Goal: Transaction & Acquisition: Purchase product/service

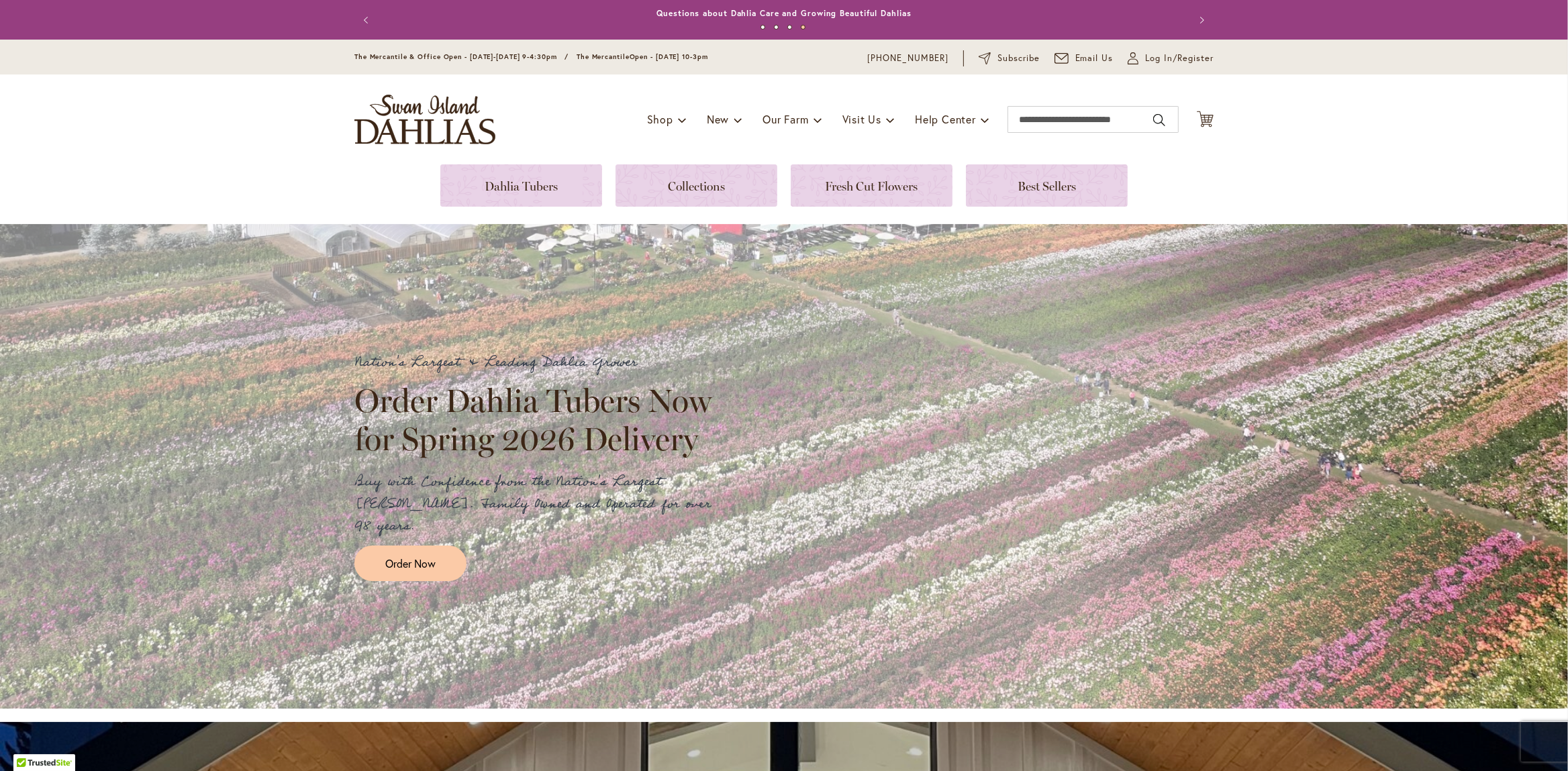
scroll to position [352, 0]
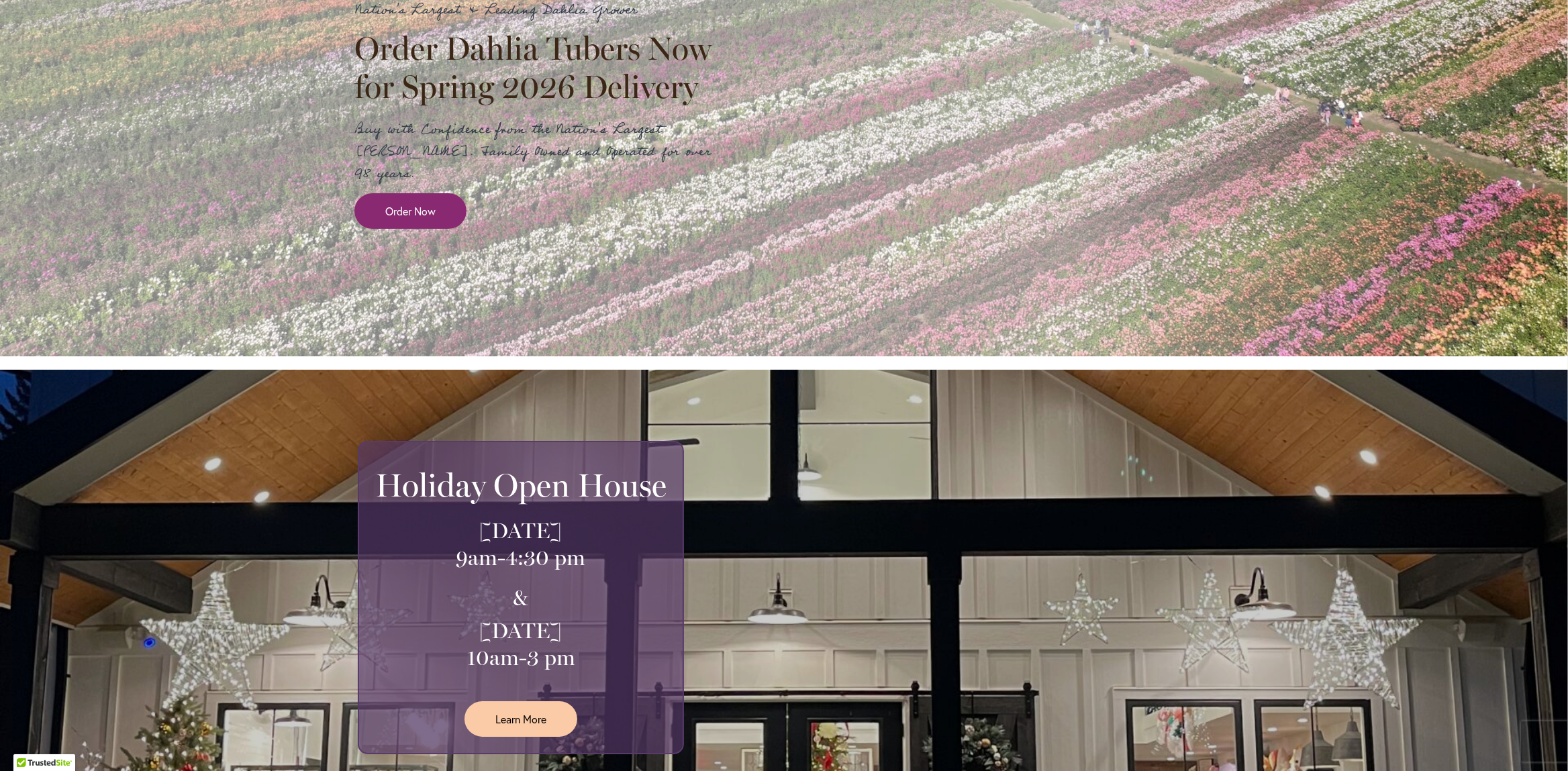
click at [459, 193] on link "Order Now" at bounding box center [410, 211] width 112 height 35
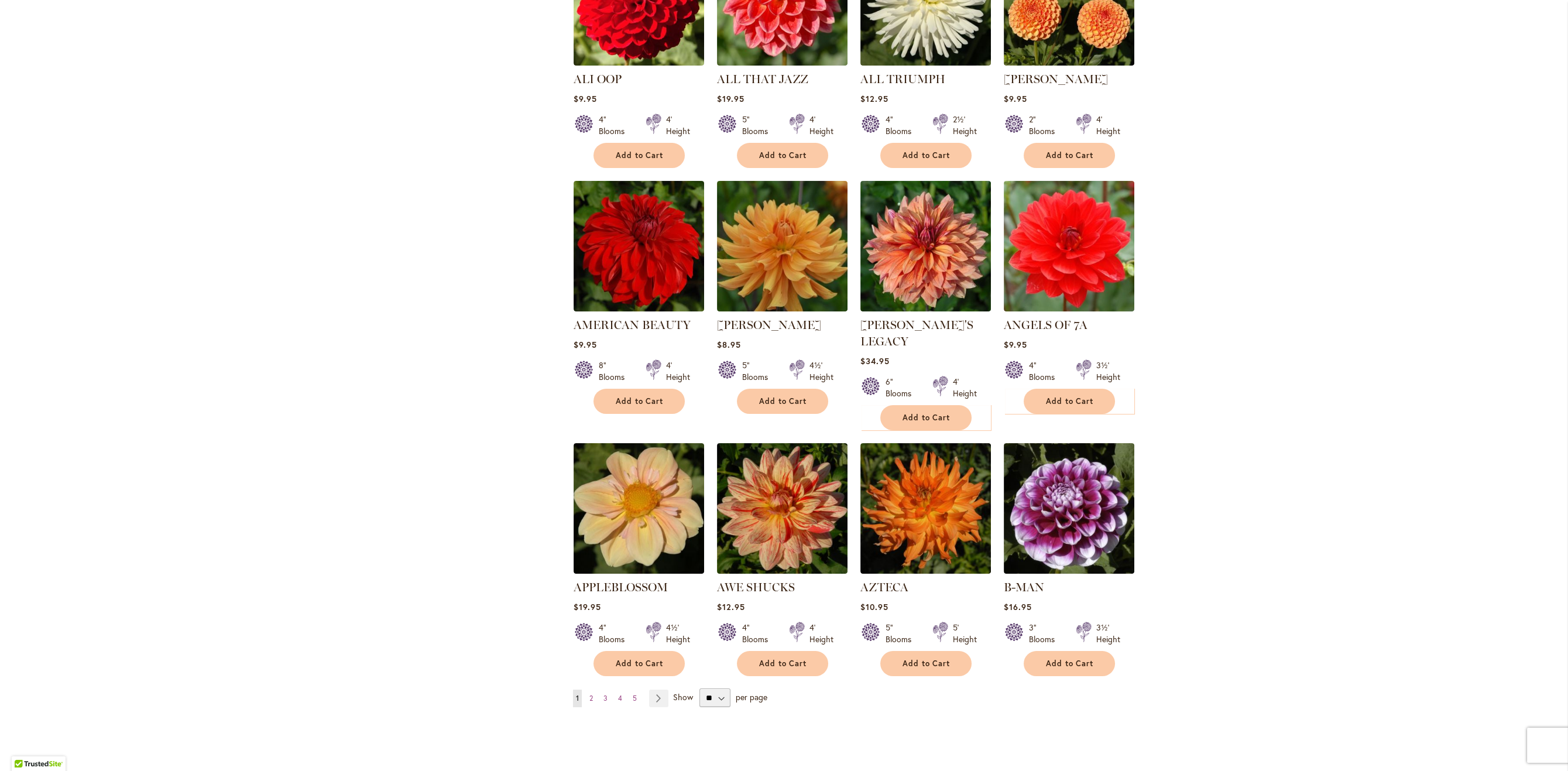
scroll to position [604, 0]
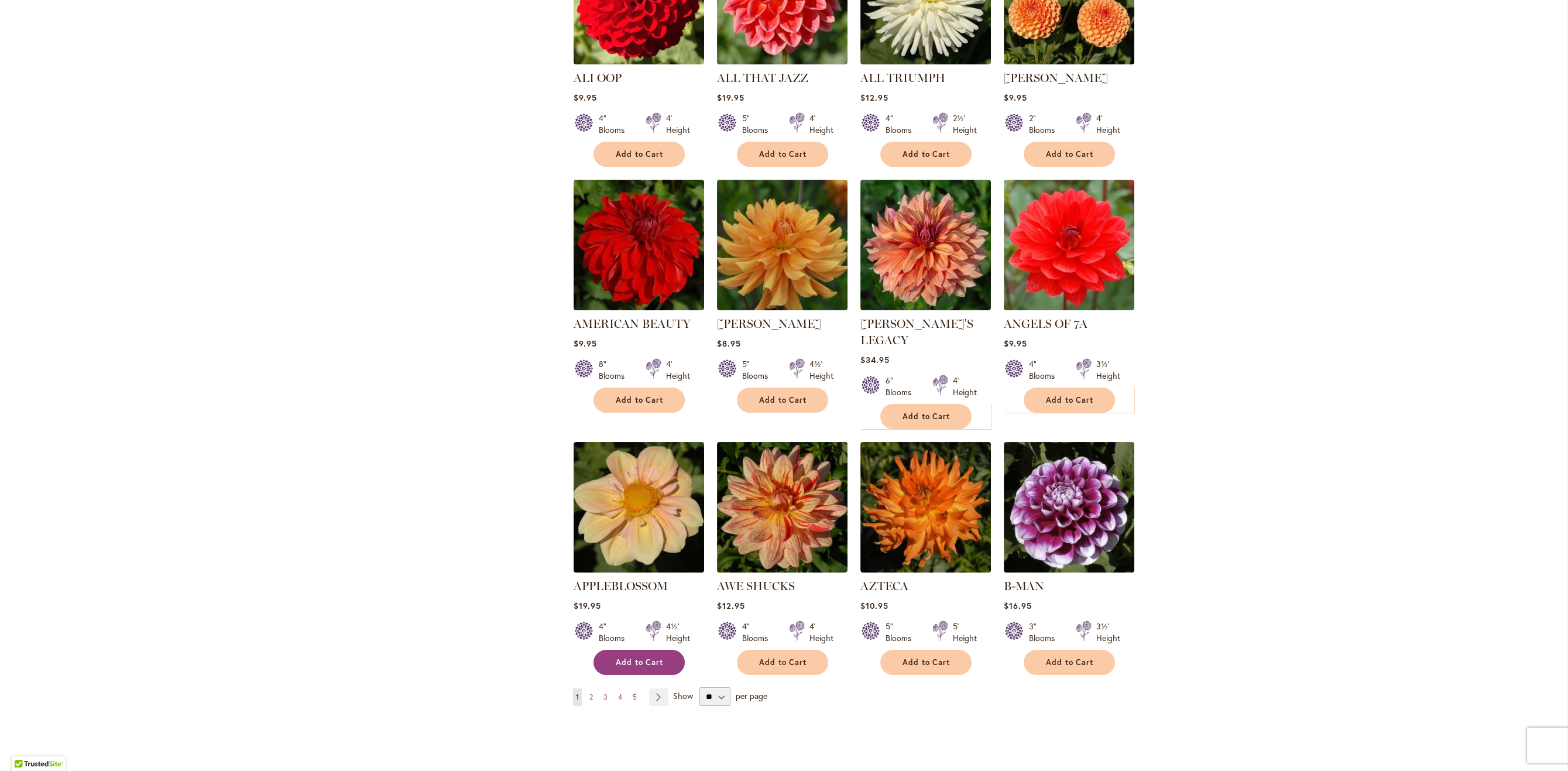
click at [640, 657] on span "Add to Cart" at bounding box center [640, 662] width 48 height 10
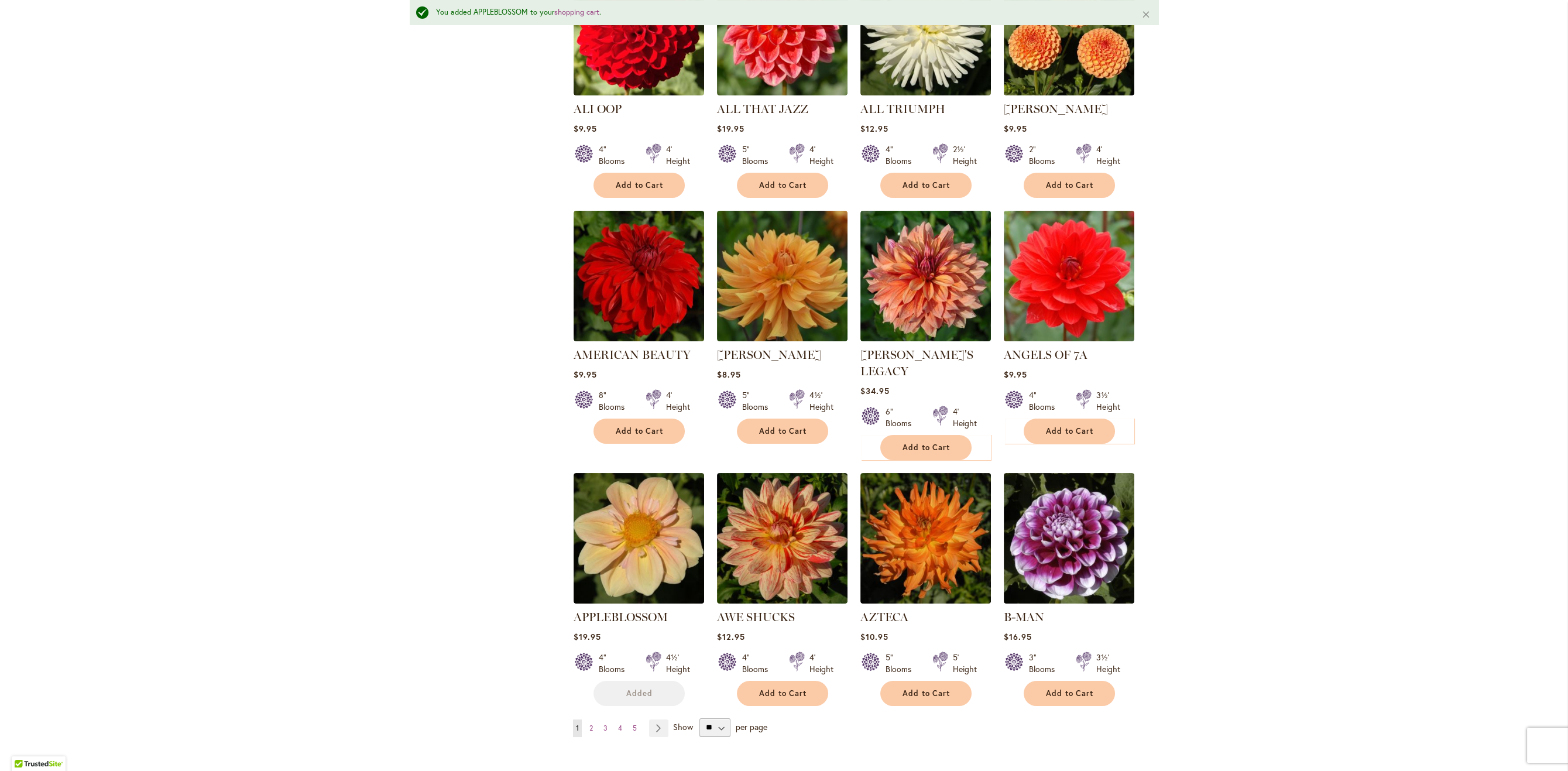
scroll to position [635, 0]
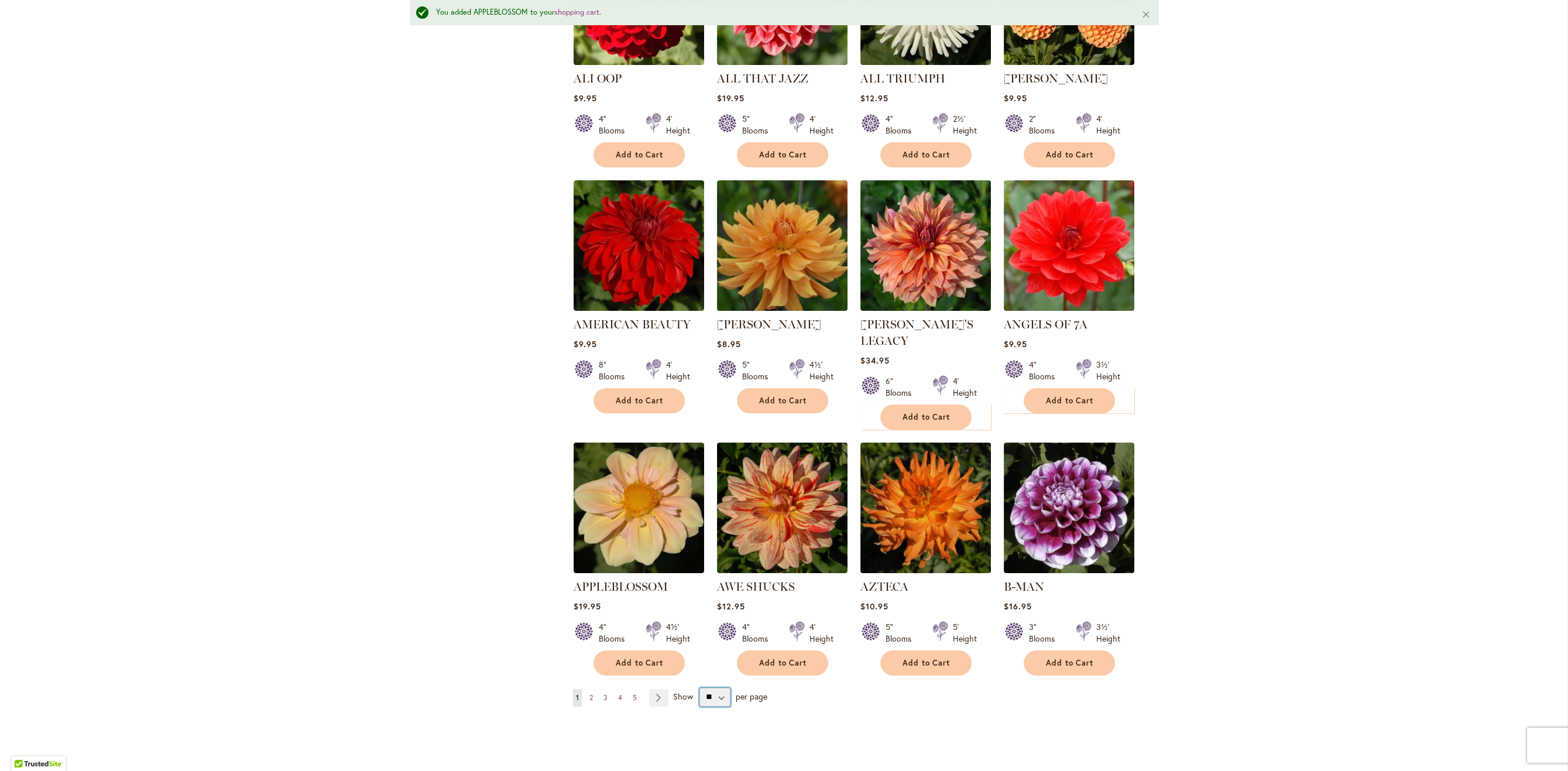
click at [699, 672] on select "** ** ** **" at bounding box center [714, 697] width 31 height 19
select select "**"
click option "**" at bounding box center [0, 0] width 0 height 0
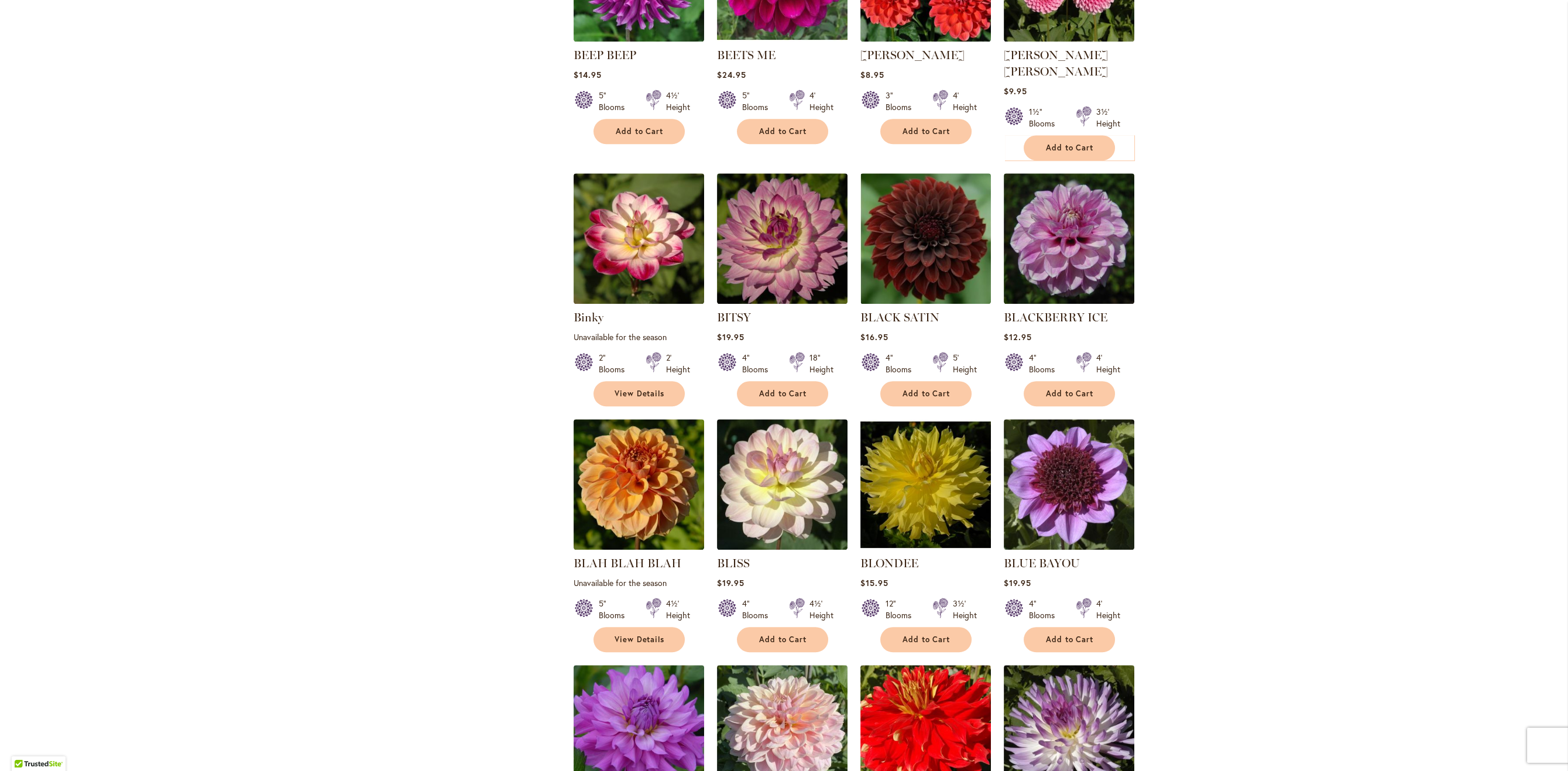
scroll to position [2235, 0]
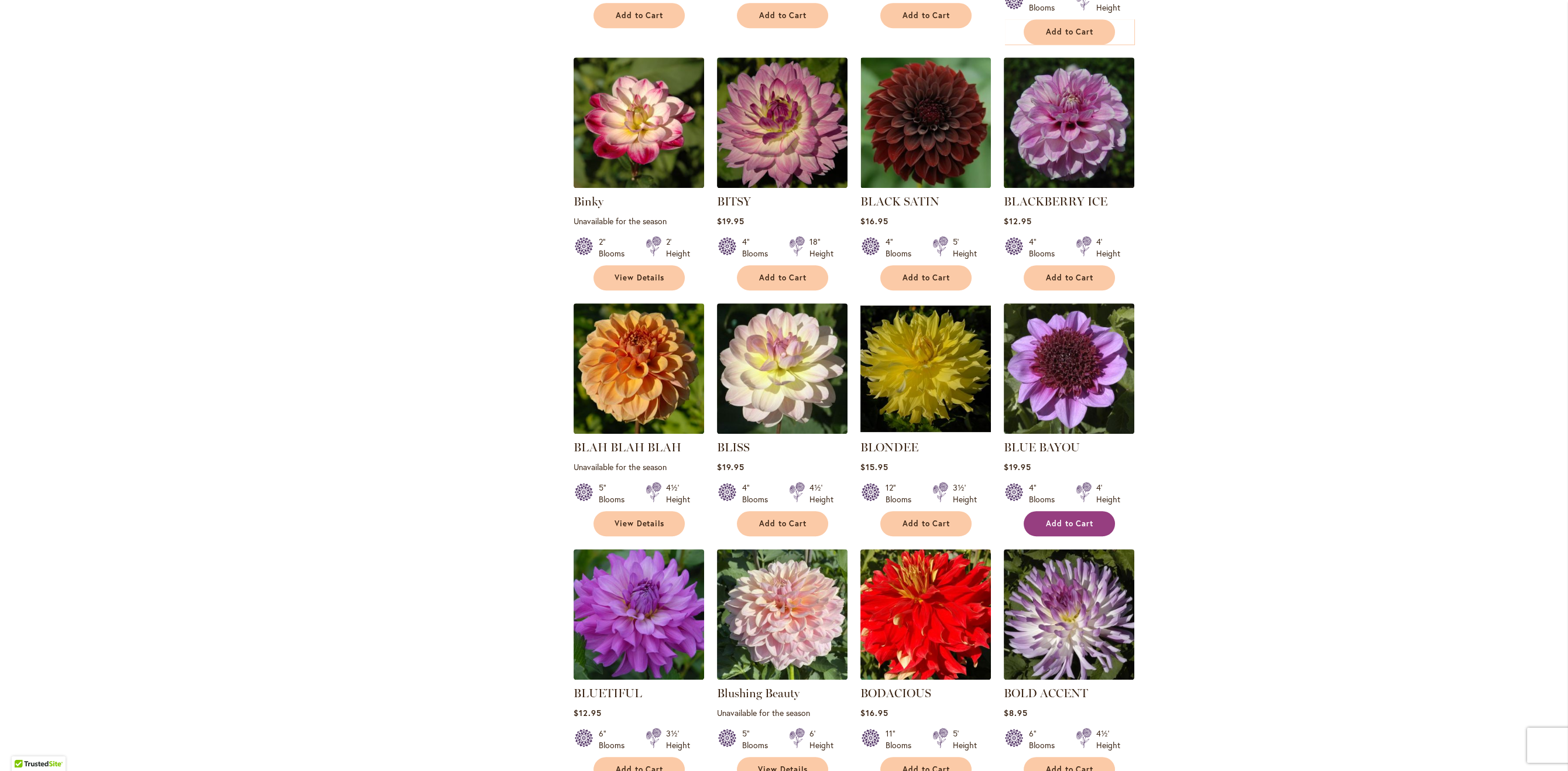
click at [1080, 519] on span "Add to Cart" at bounding box center [1070, 523] width 48 height 10
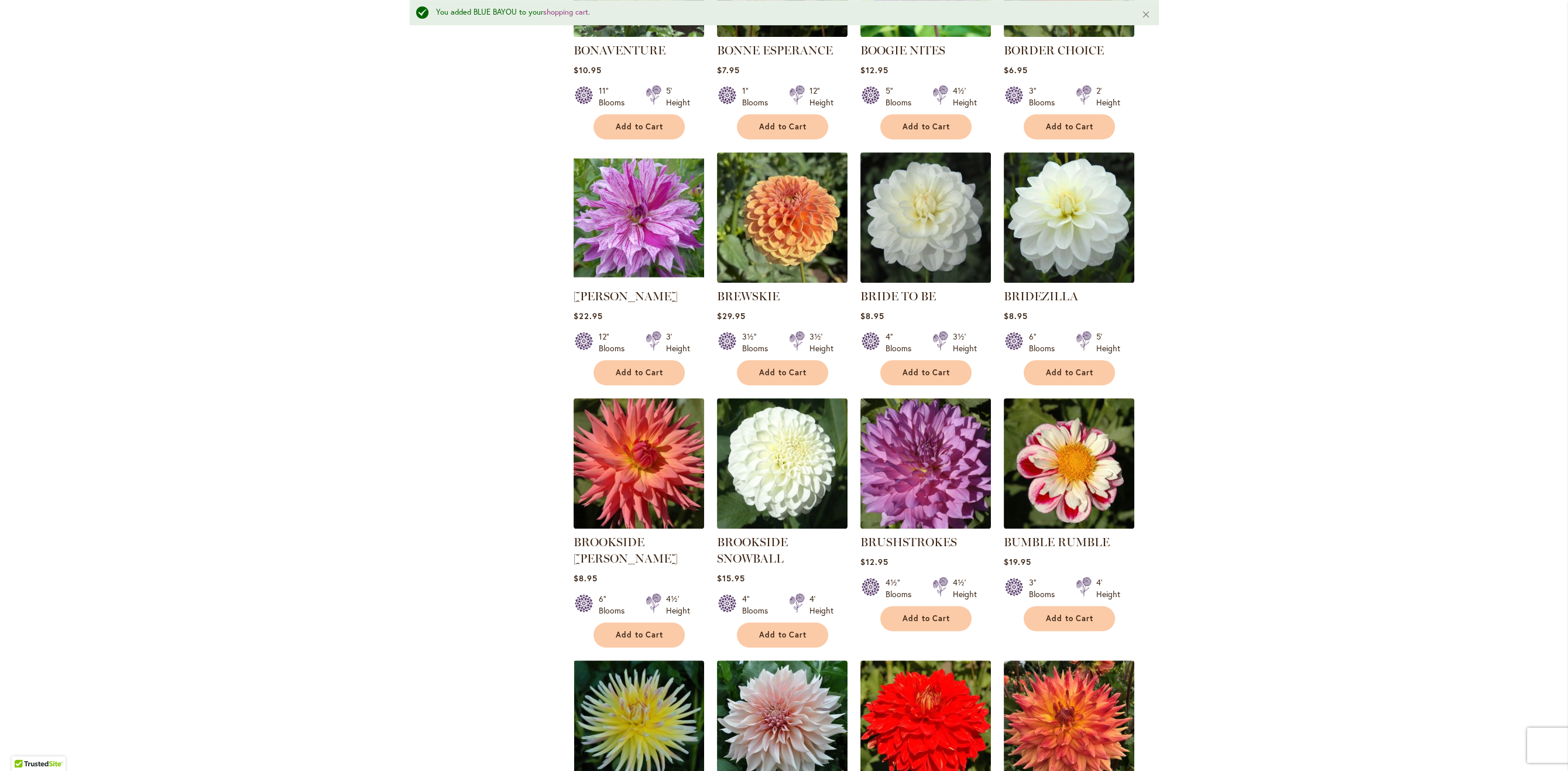
scroll to position [3172, 0]
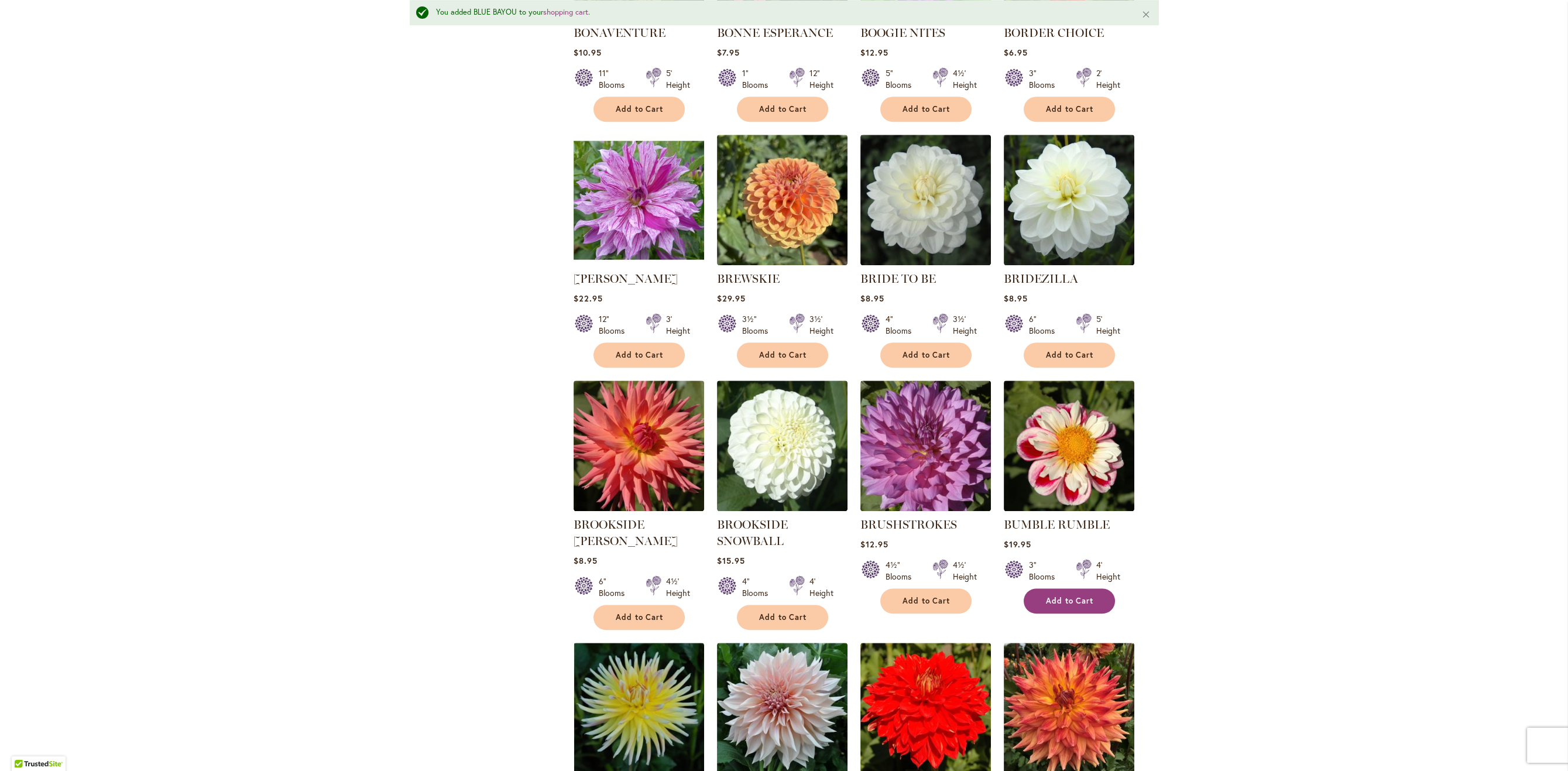
click at [1073, 596] on span "Add to Cart" at bounding box center [1070, 601] width 48 height 10
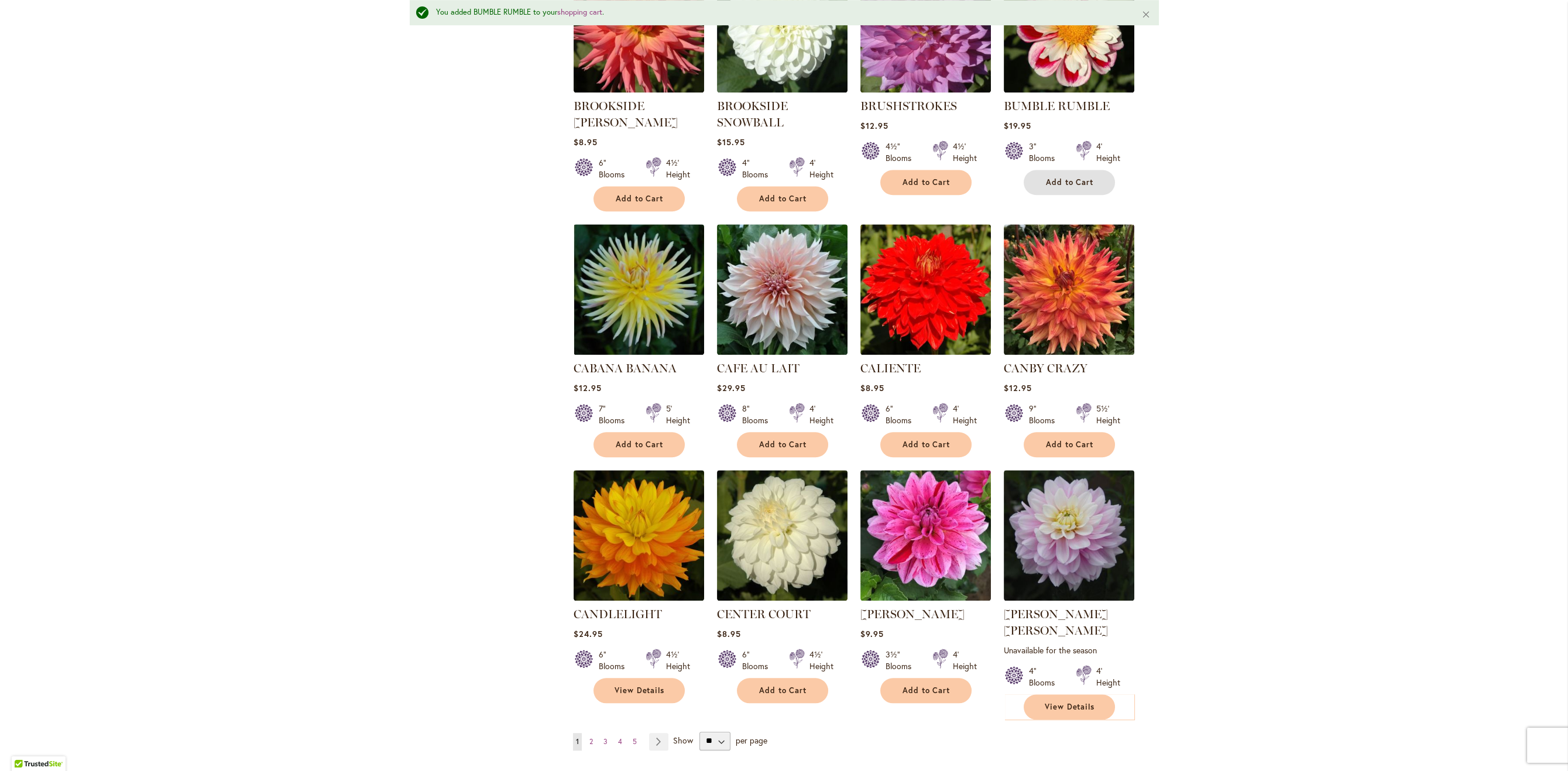
scroll to position [3595, 0]
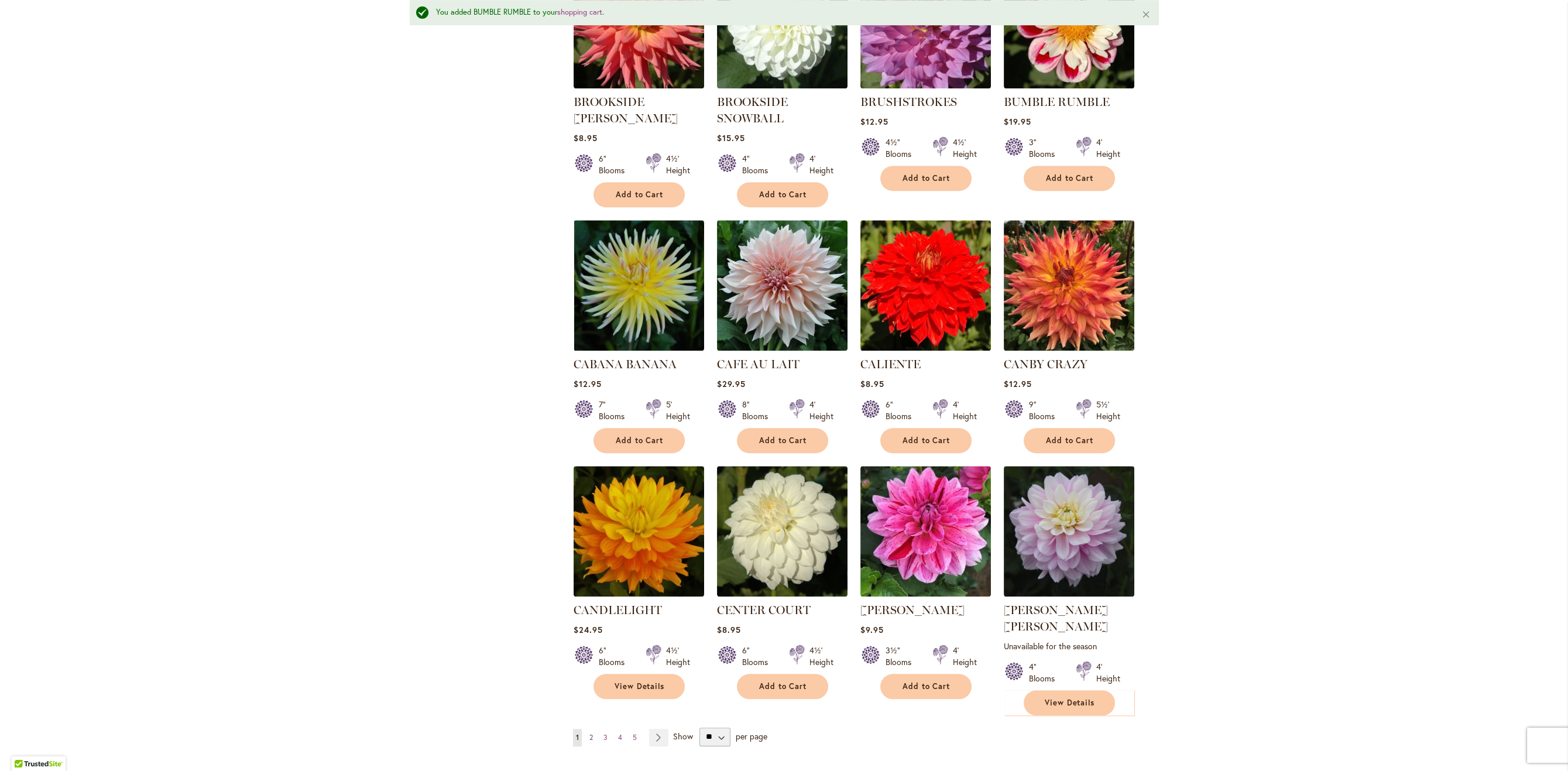
click at [591, 733] on span "2" at bounding box center [591, 738] width 4 height 9
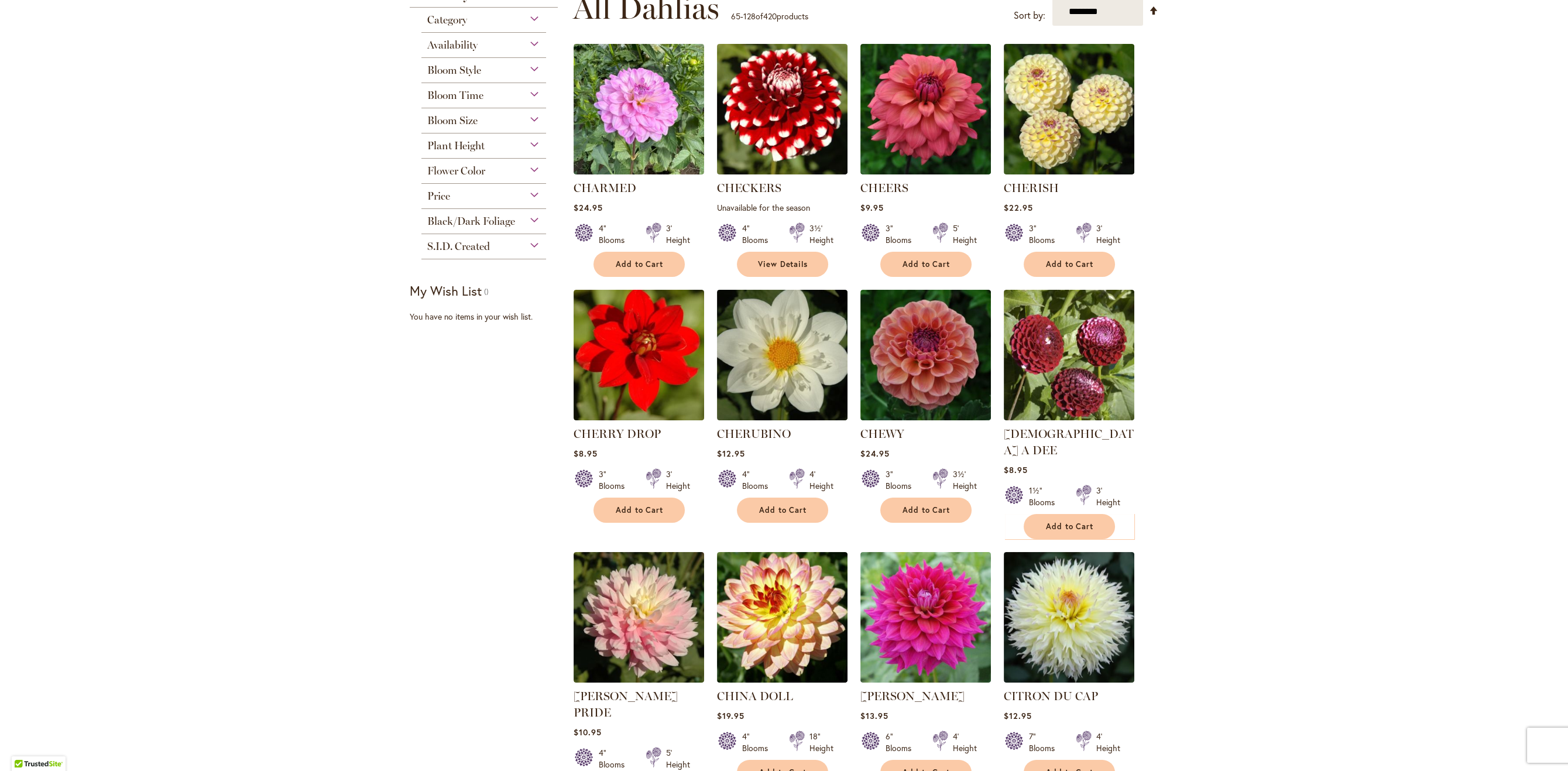
scroll to position [248, 0]
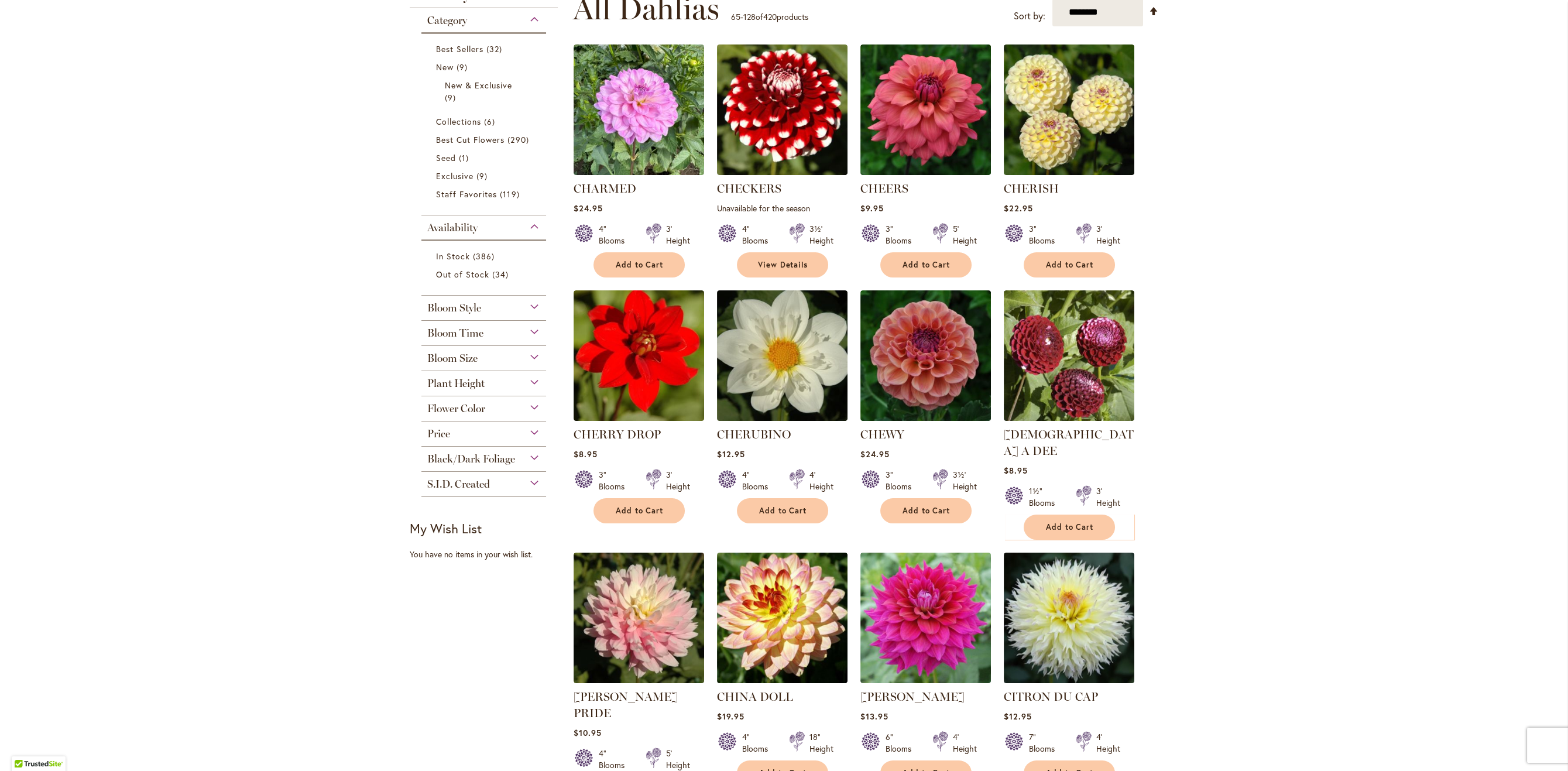
type input "**********"
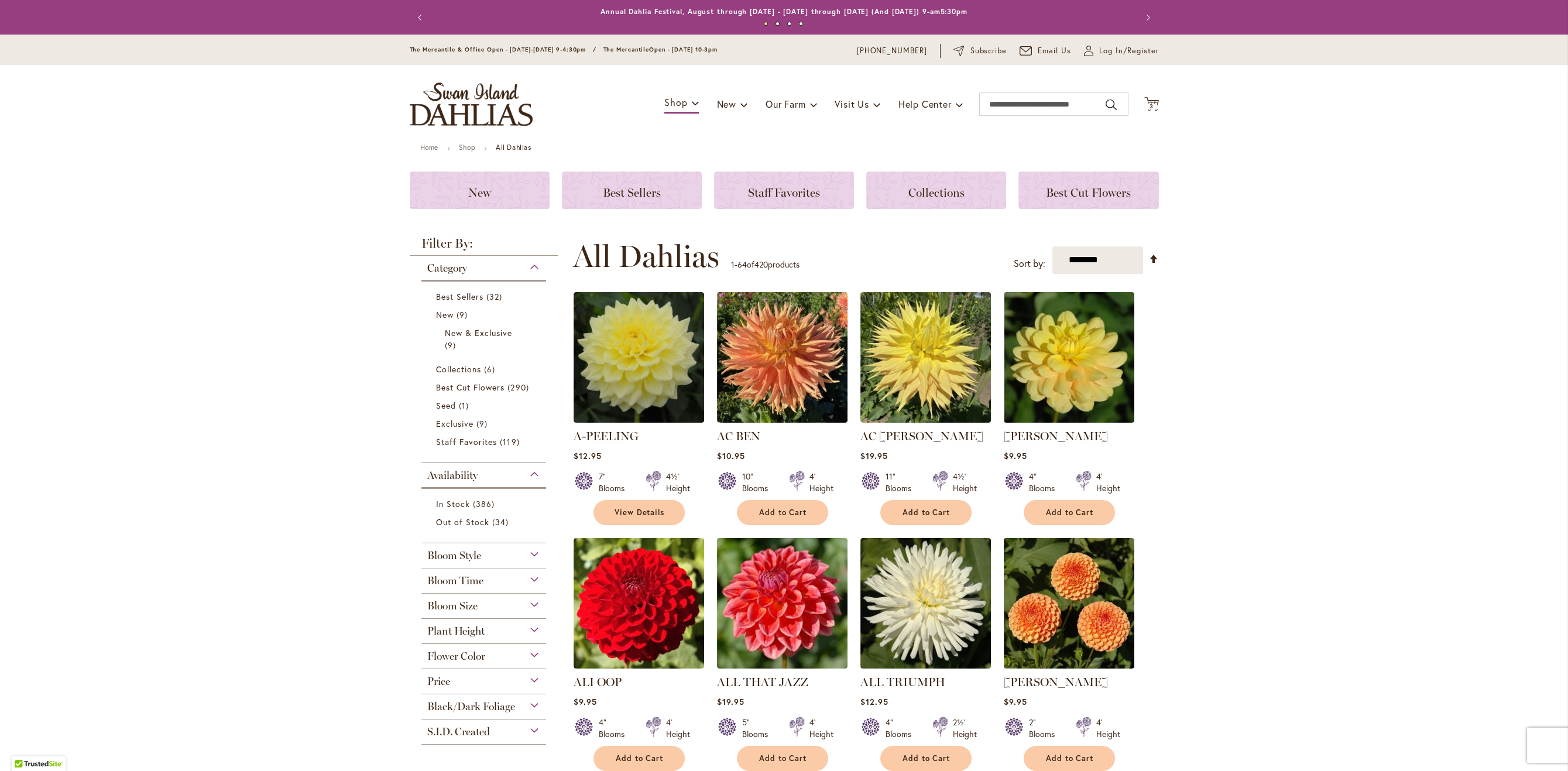
type input "**********"
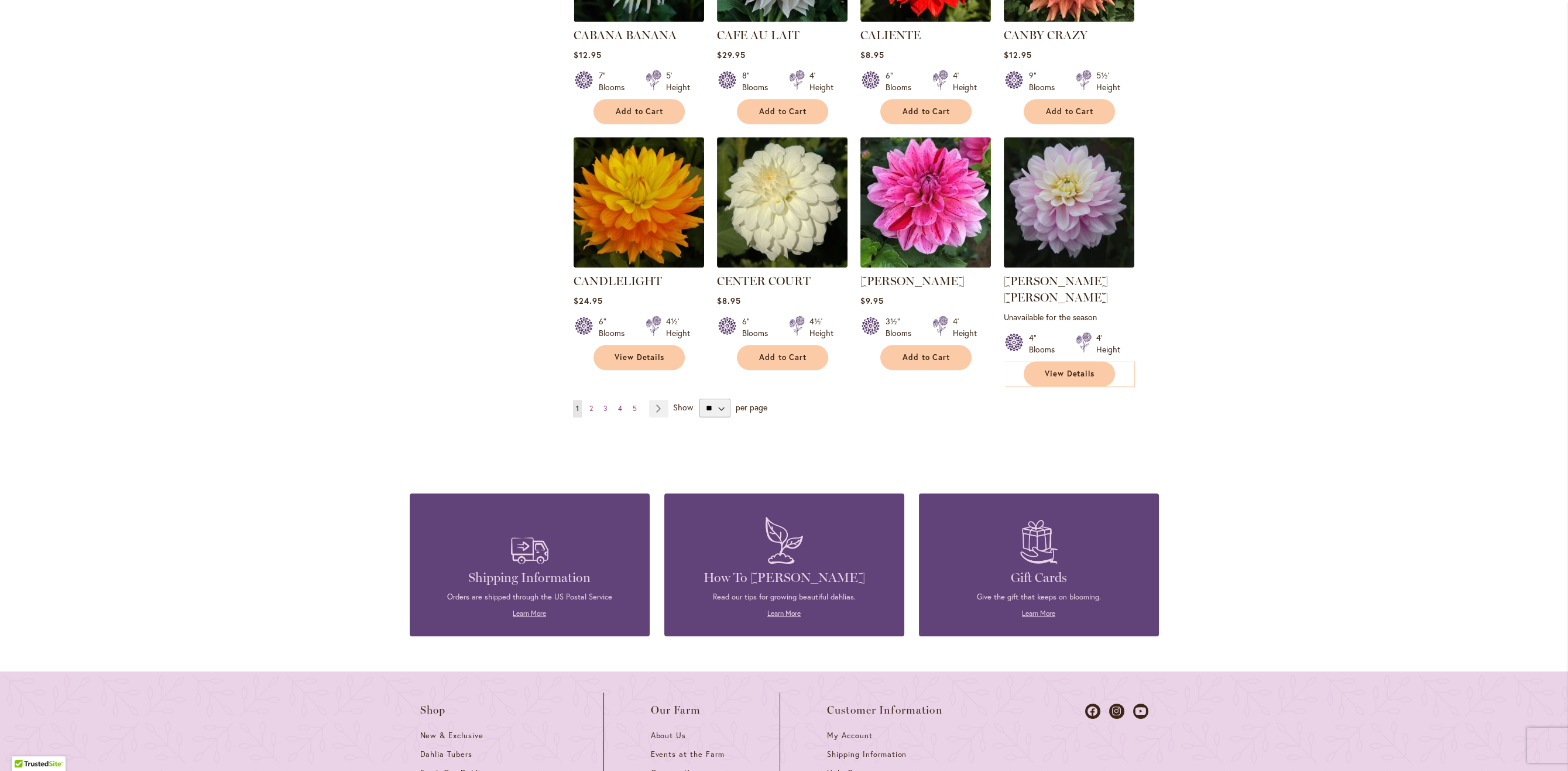
scroll to position [3768, 0]
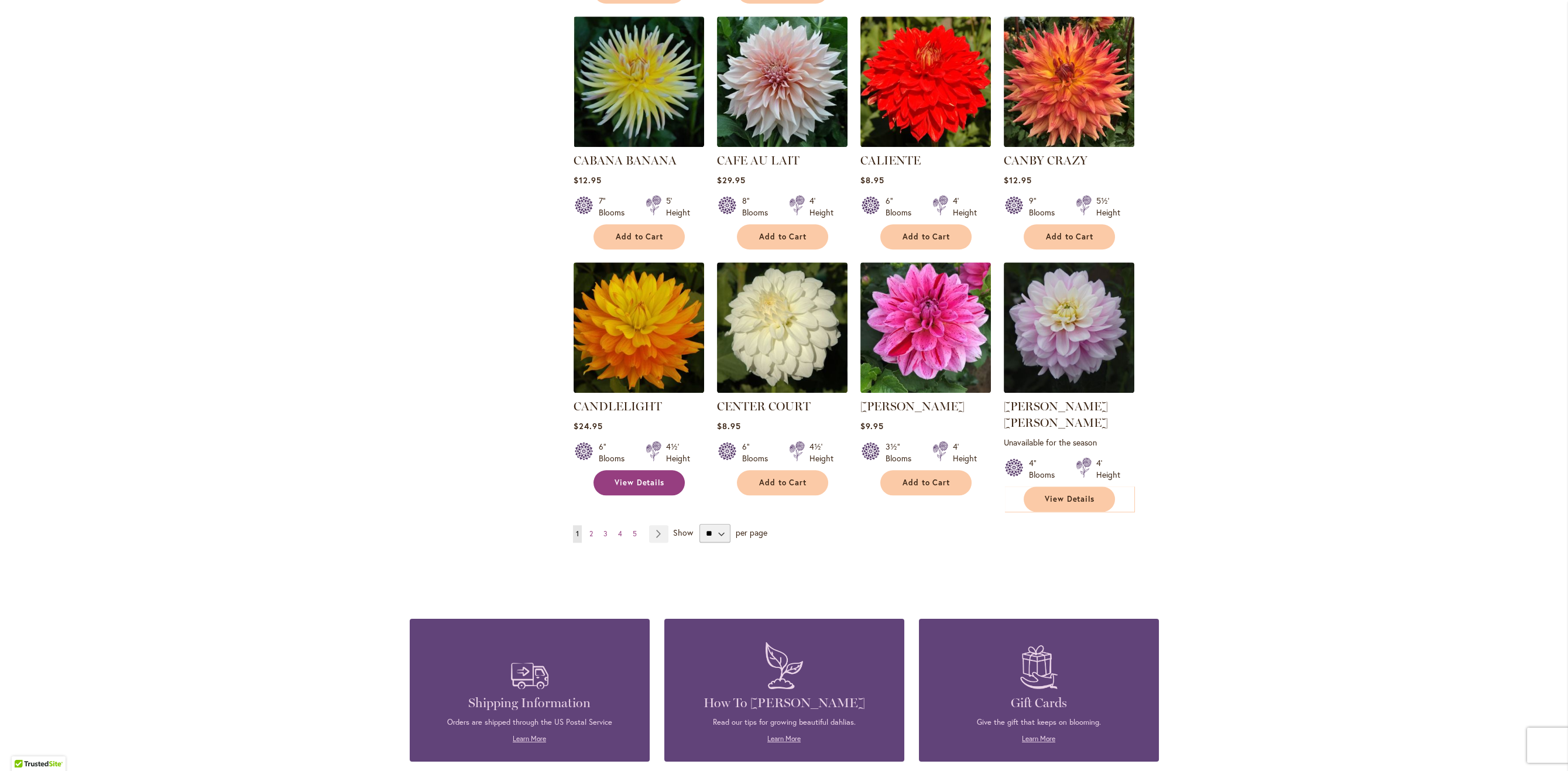
click at [649, 478] on span "View Details" at bounding box center [640, 482] width 50 height 10
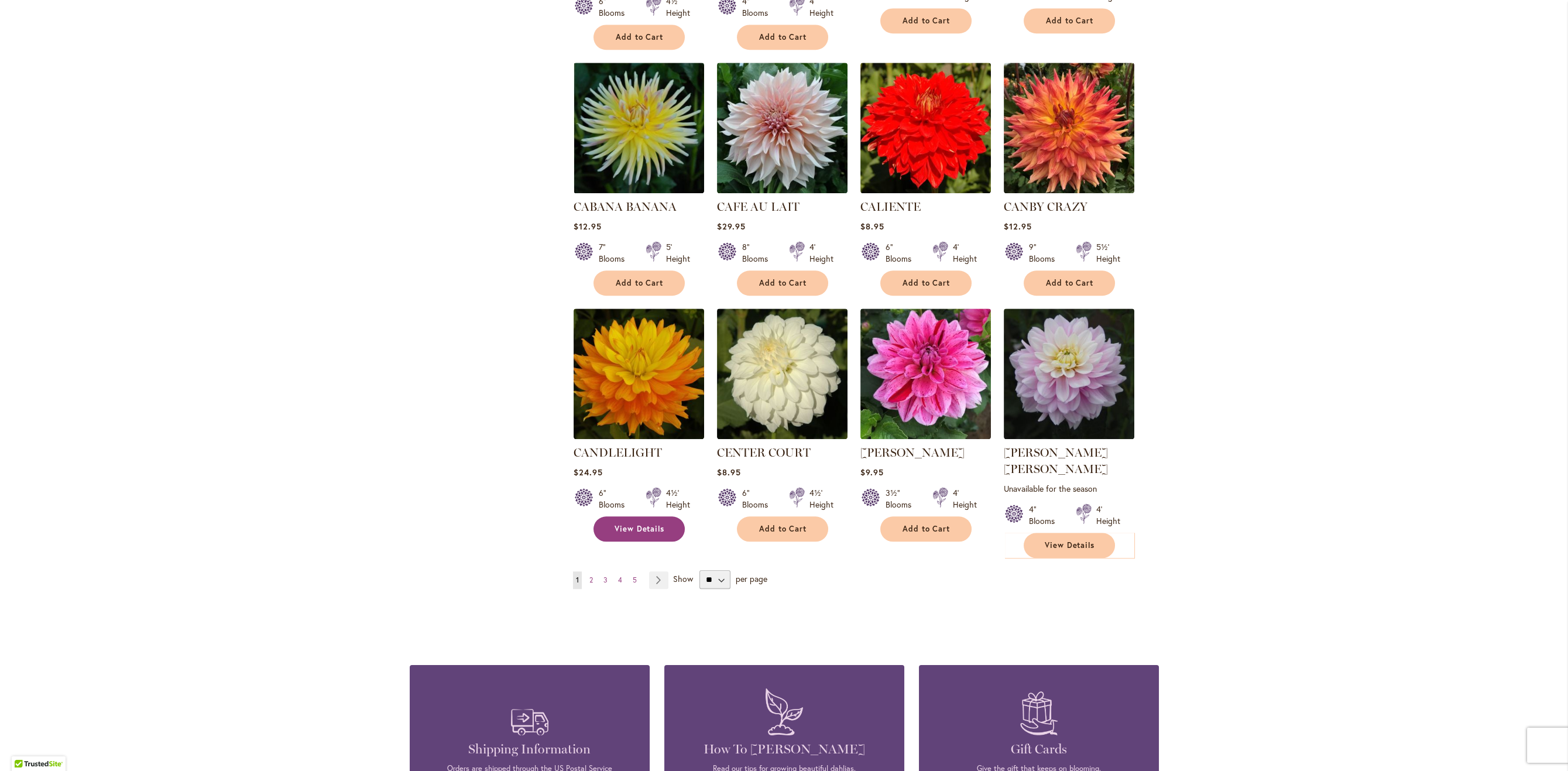
scroll to position [3707, 0]
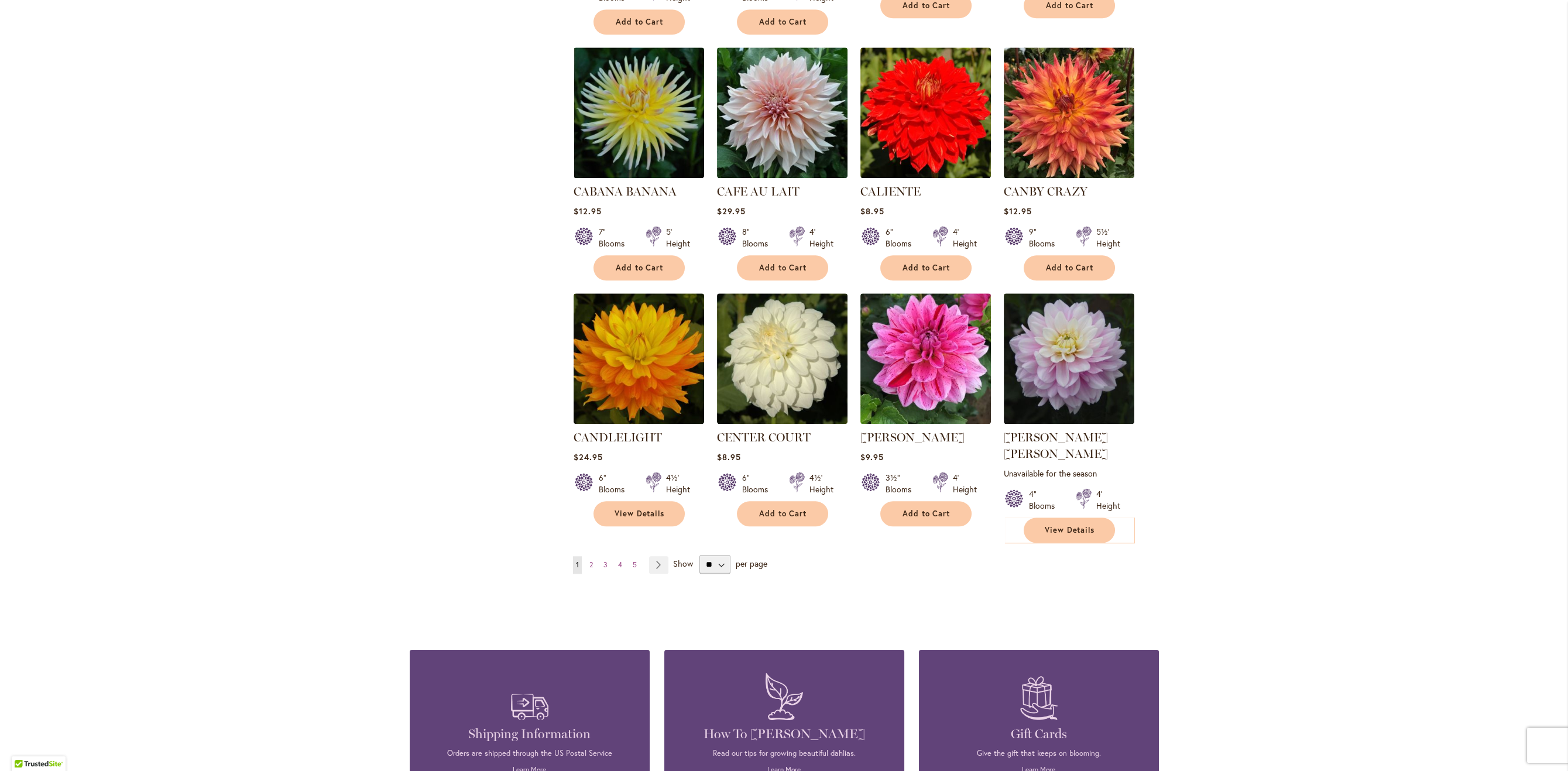
scroll to position [3707, 0]
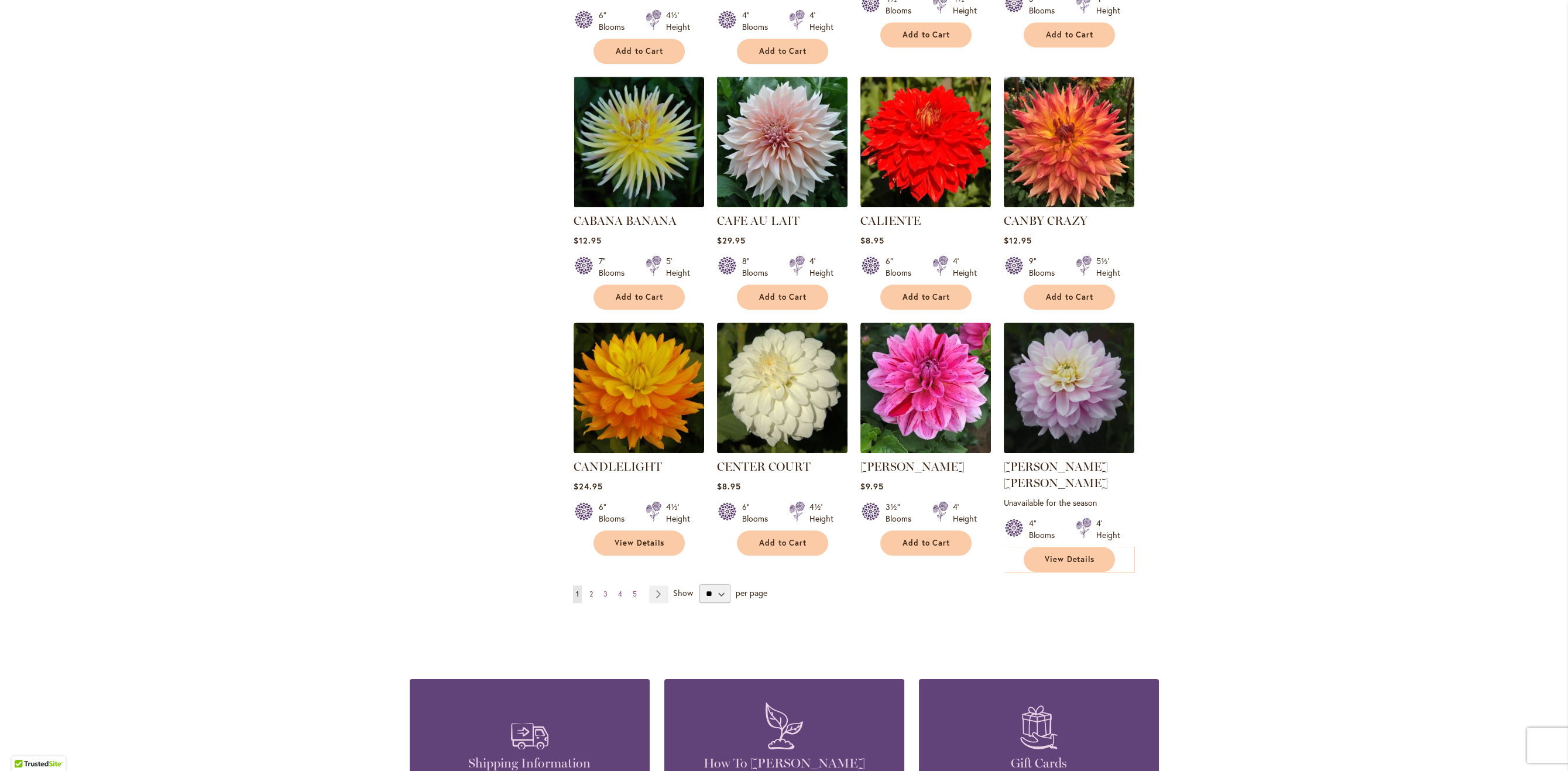
click at [590, 589] on span "2" at bounding box center [591, 594] width 4 height 9
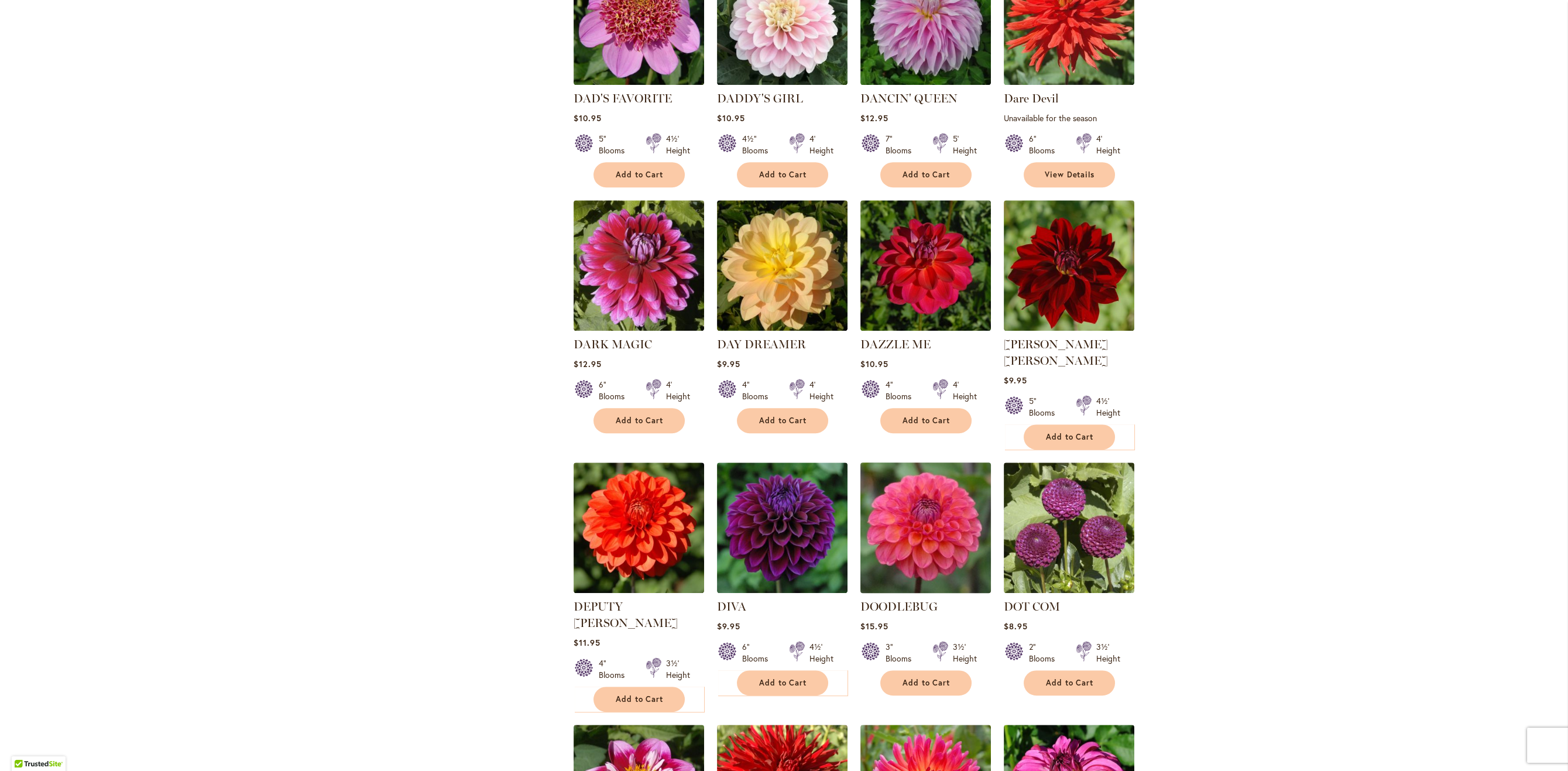
scroll to position [2302, 0]
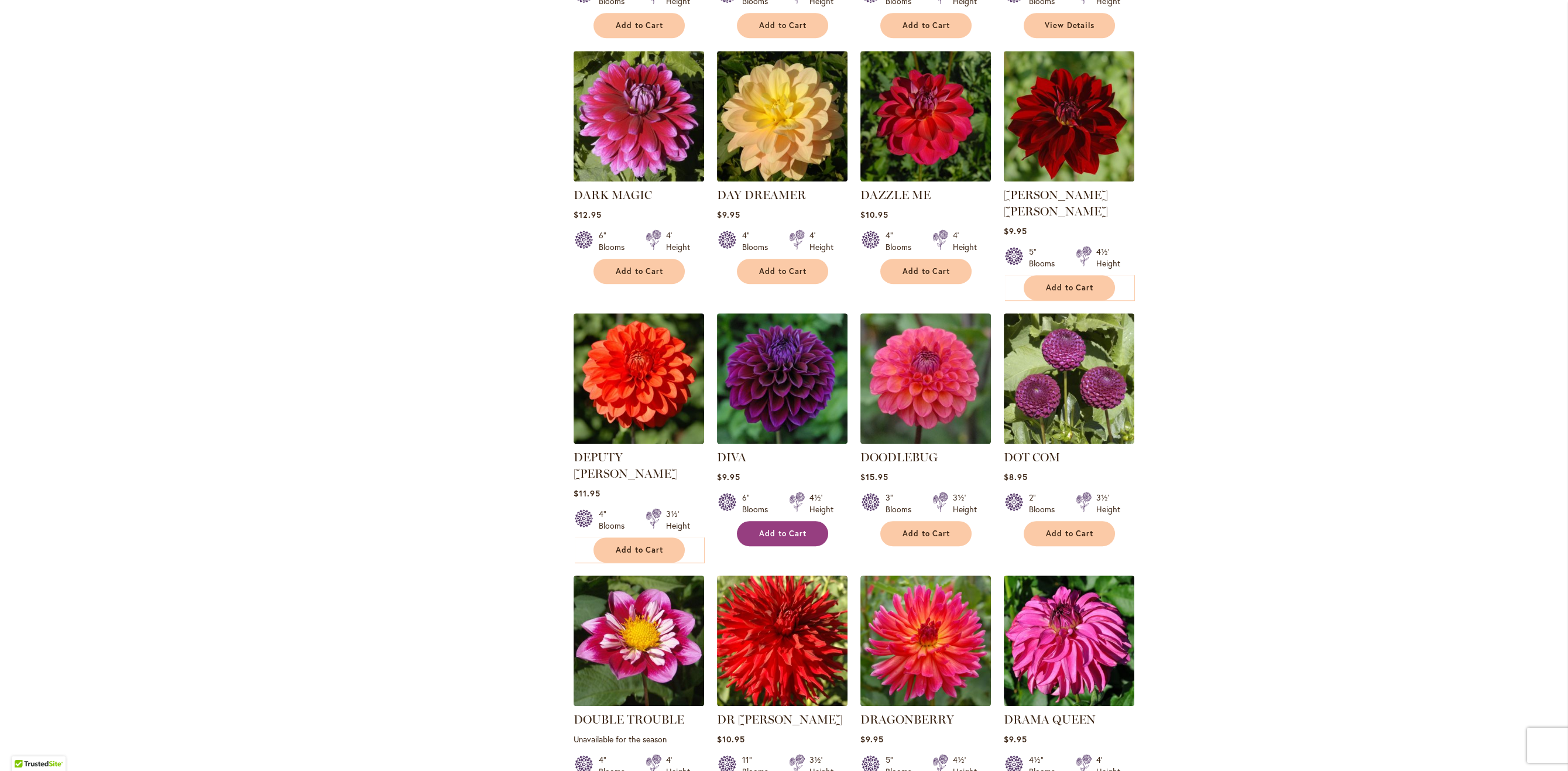
click at [775, 529] on span "Add to Cart" at bounding box center [784, 534] width 48 height 10
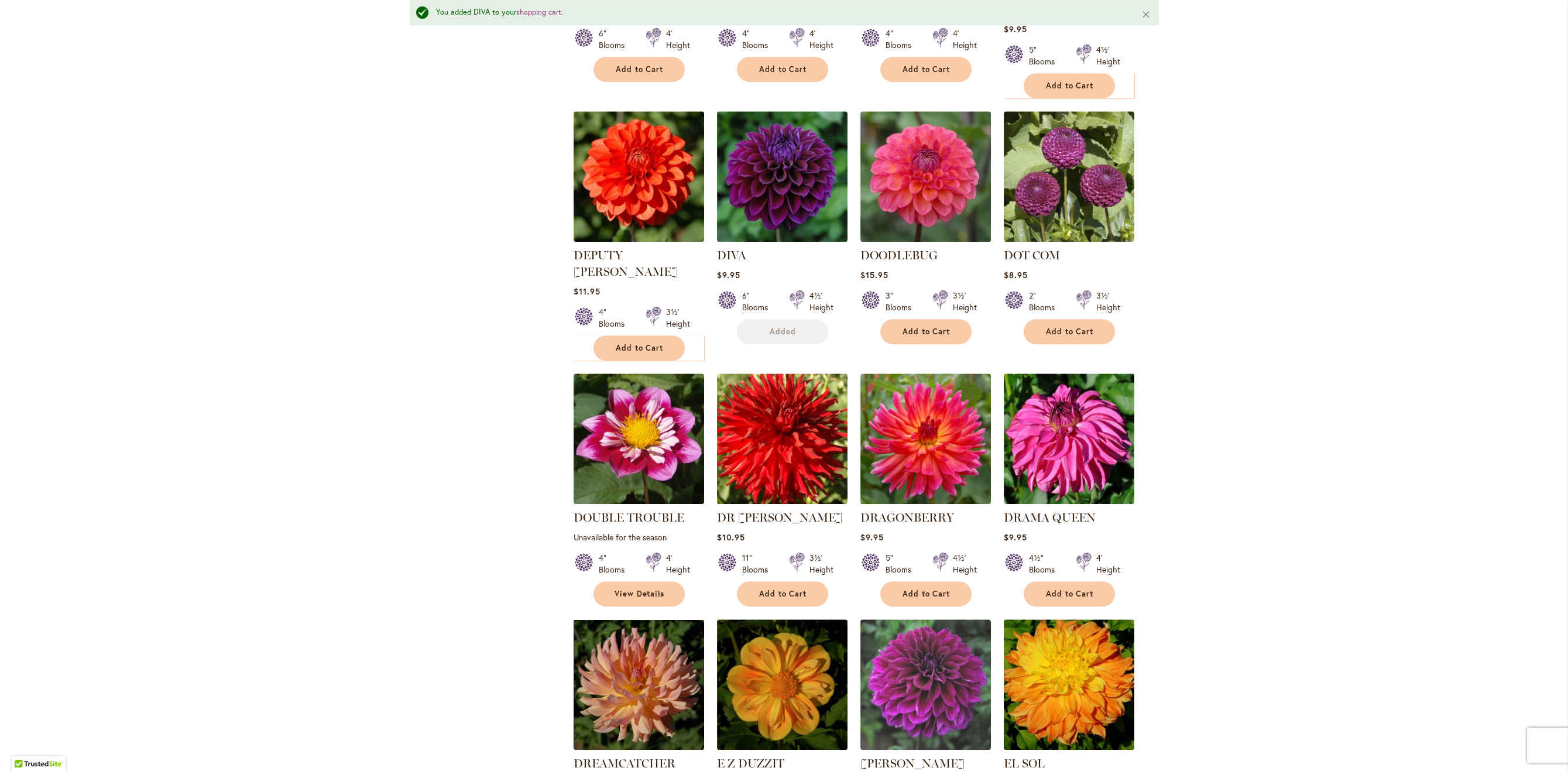
scroll to position [2756, 0]
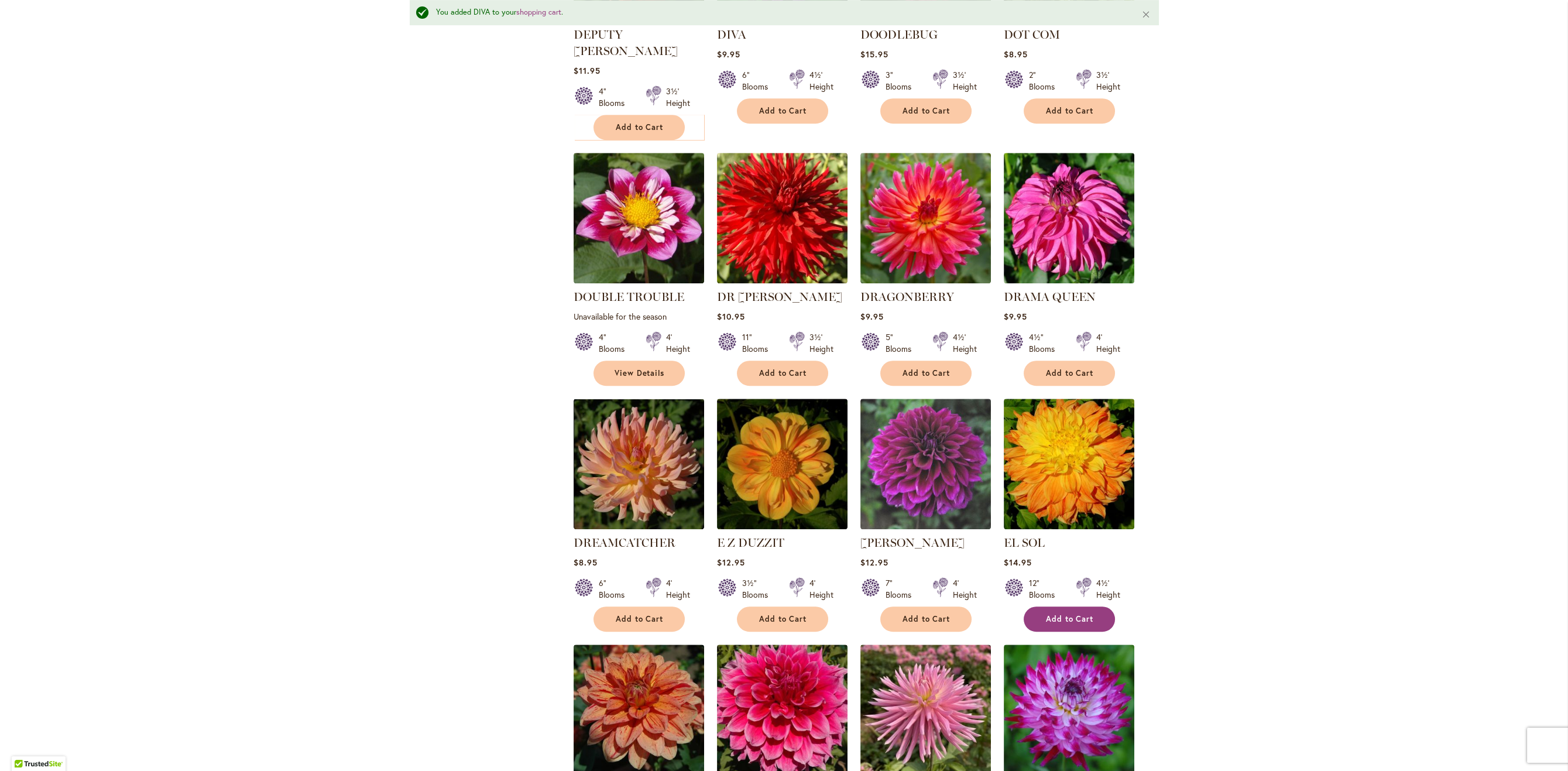
click at [1085, 614] on span "Add to Cart" at bounding box center [1070, 619] width 48 height 10
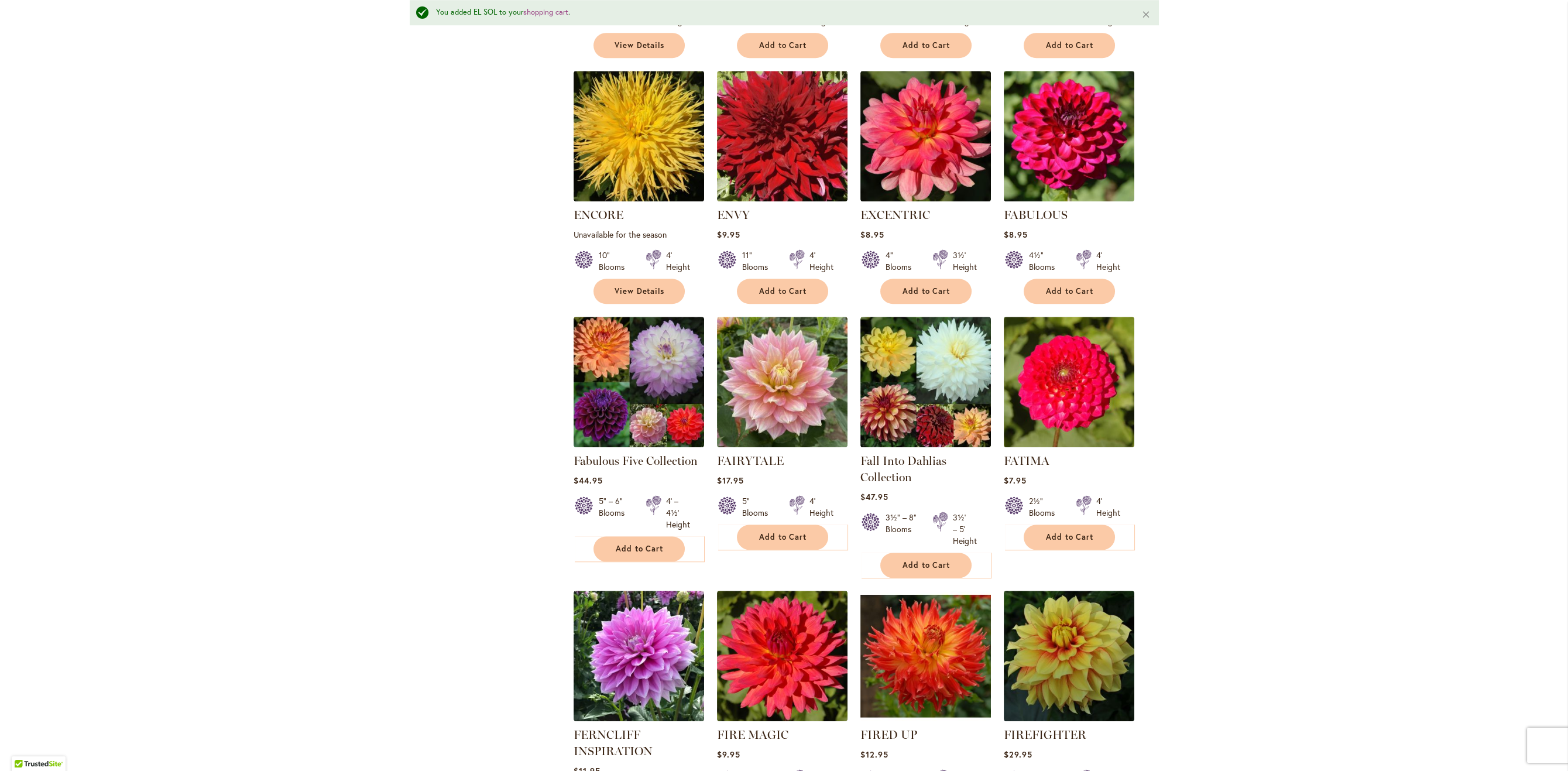
scroll to position [3602, 0]
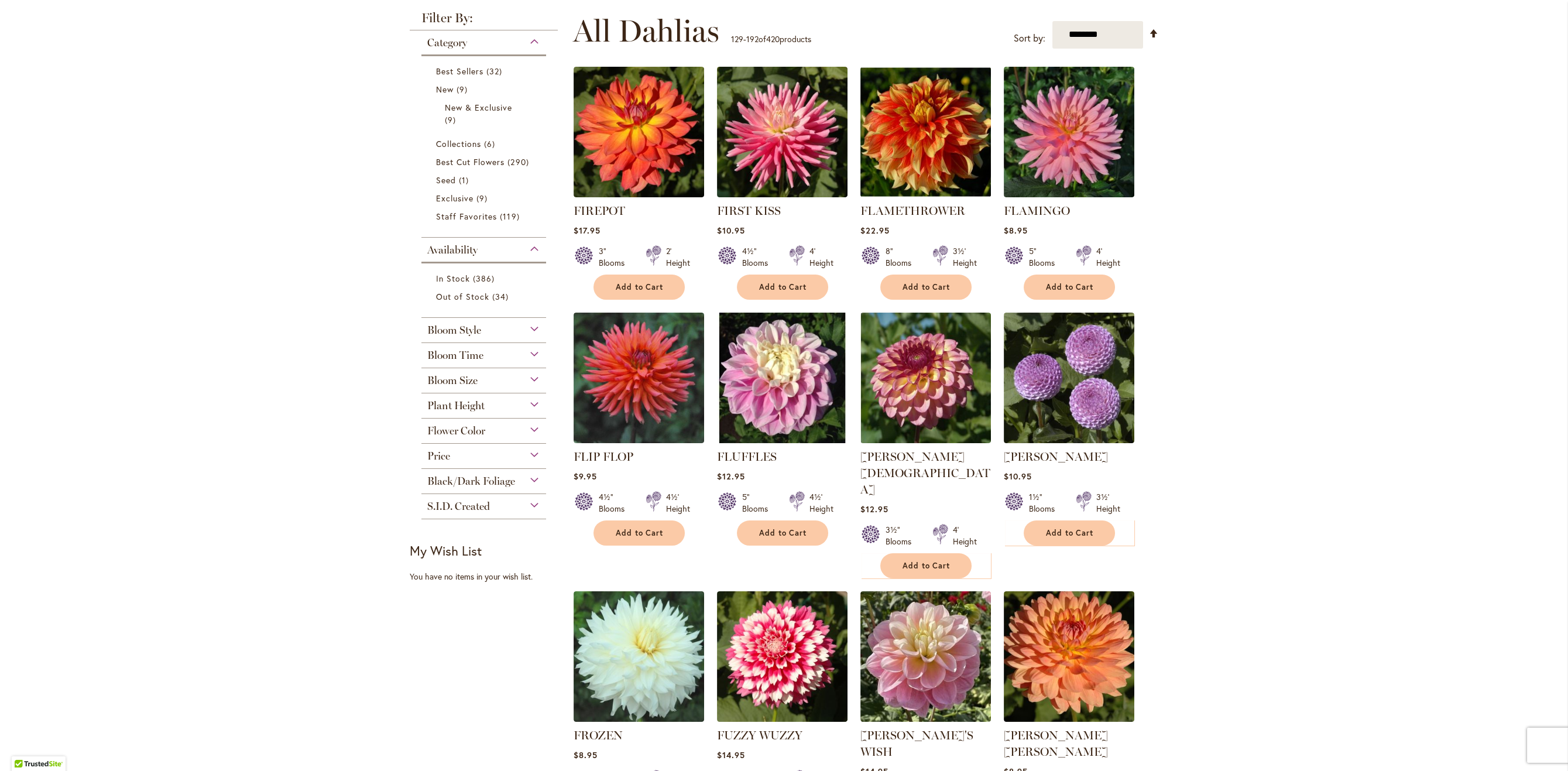
scroll to position [248, 0]
